Goal: Check status

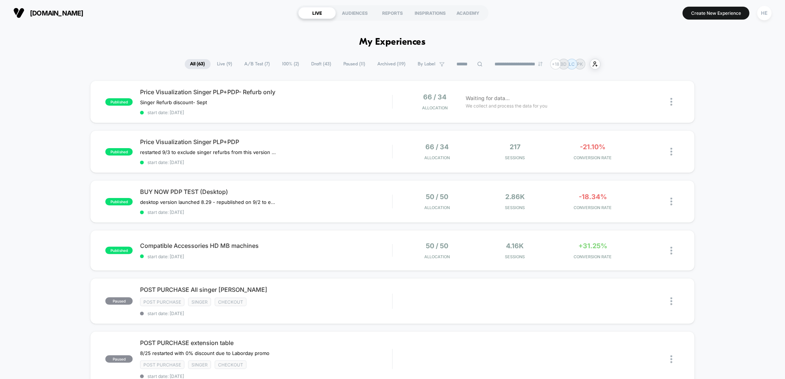
click at [216, 66] on span "Live ( 9 )" at bounding box center [225, 64] width 26 height 10
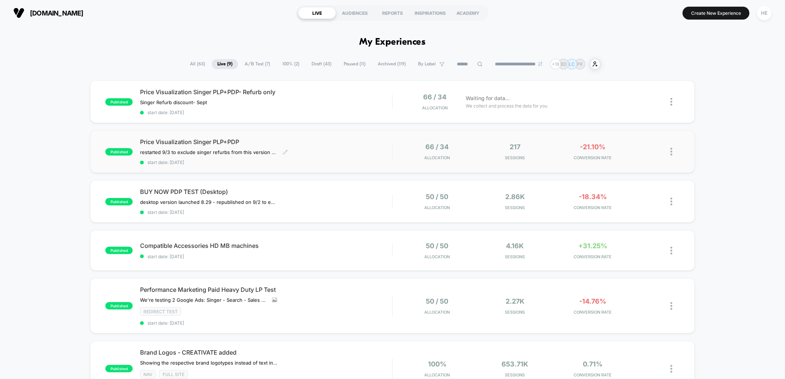
click at [346, 153] on div "Price Visualization Singer PLP+PDP restarted 9/3 to exclude singer refurbs from…" at bounding box center [266, 151] width 252 height 27
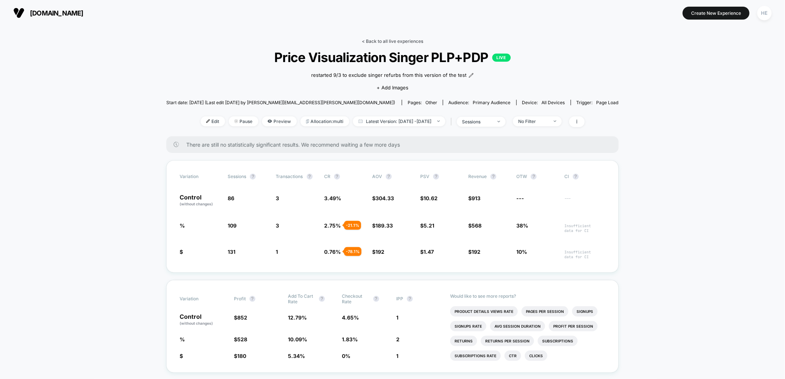
click at [375, 42] on link "< Back to all live experiences" at bounding box center [392, 41] width 61 height 6
